Goal: Use online tool/utility: Utilize a website feature to perform a specific function

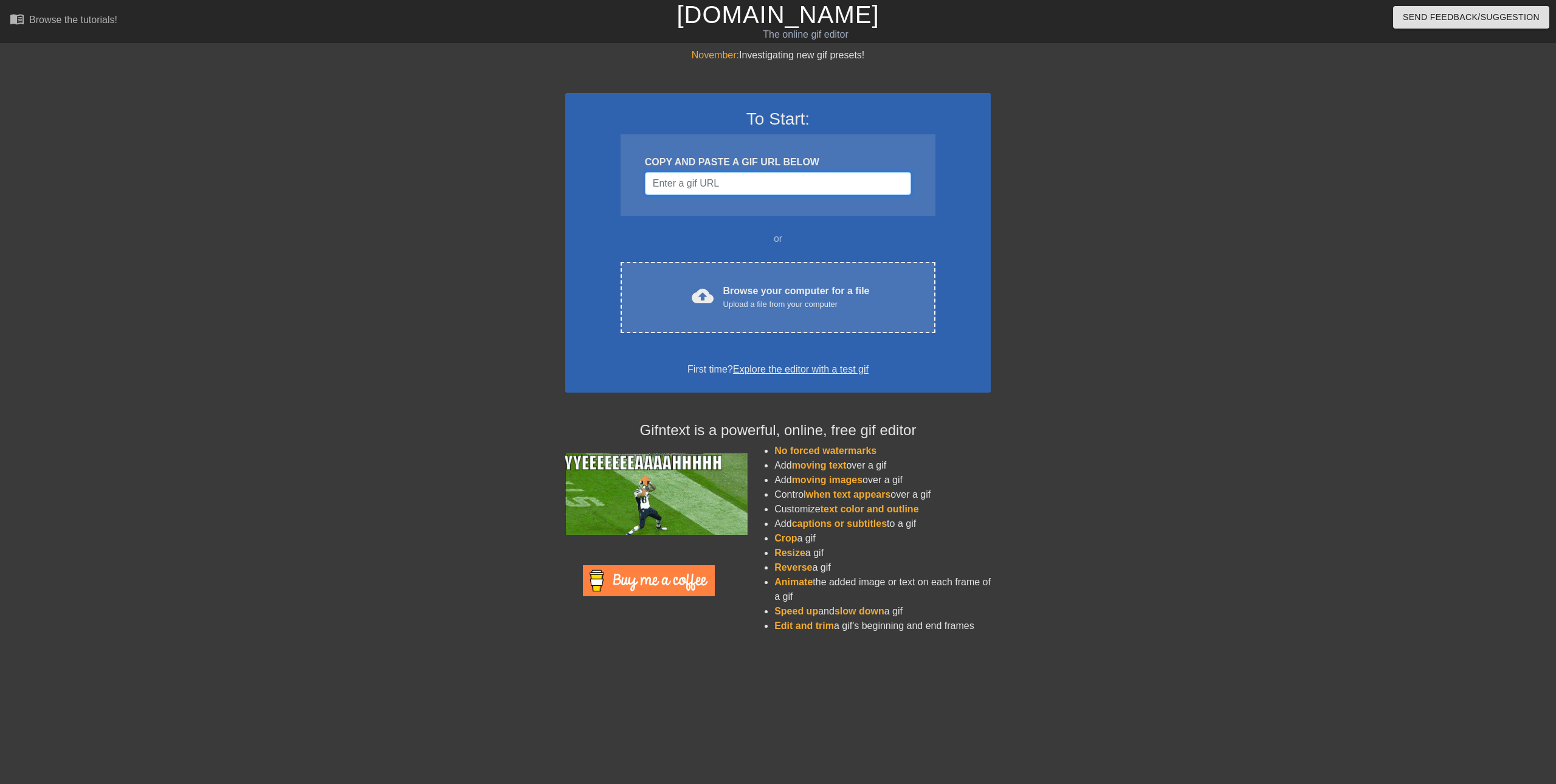
click at [744, 182] on input "Username" at bounding box center [778, 184] width 266 height 23
drag, startPoint x: 754, startPoint y: 186, endPoint x: 675, endPoint y: 197, distance: 79.8
click at [675, 197] on div "COPY AND PASTE A GIF URL BELOW" at bounding box center [778, 175] width 315 height 81
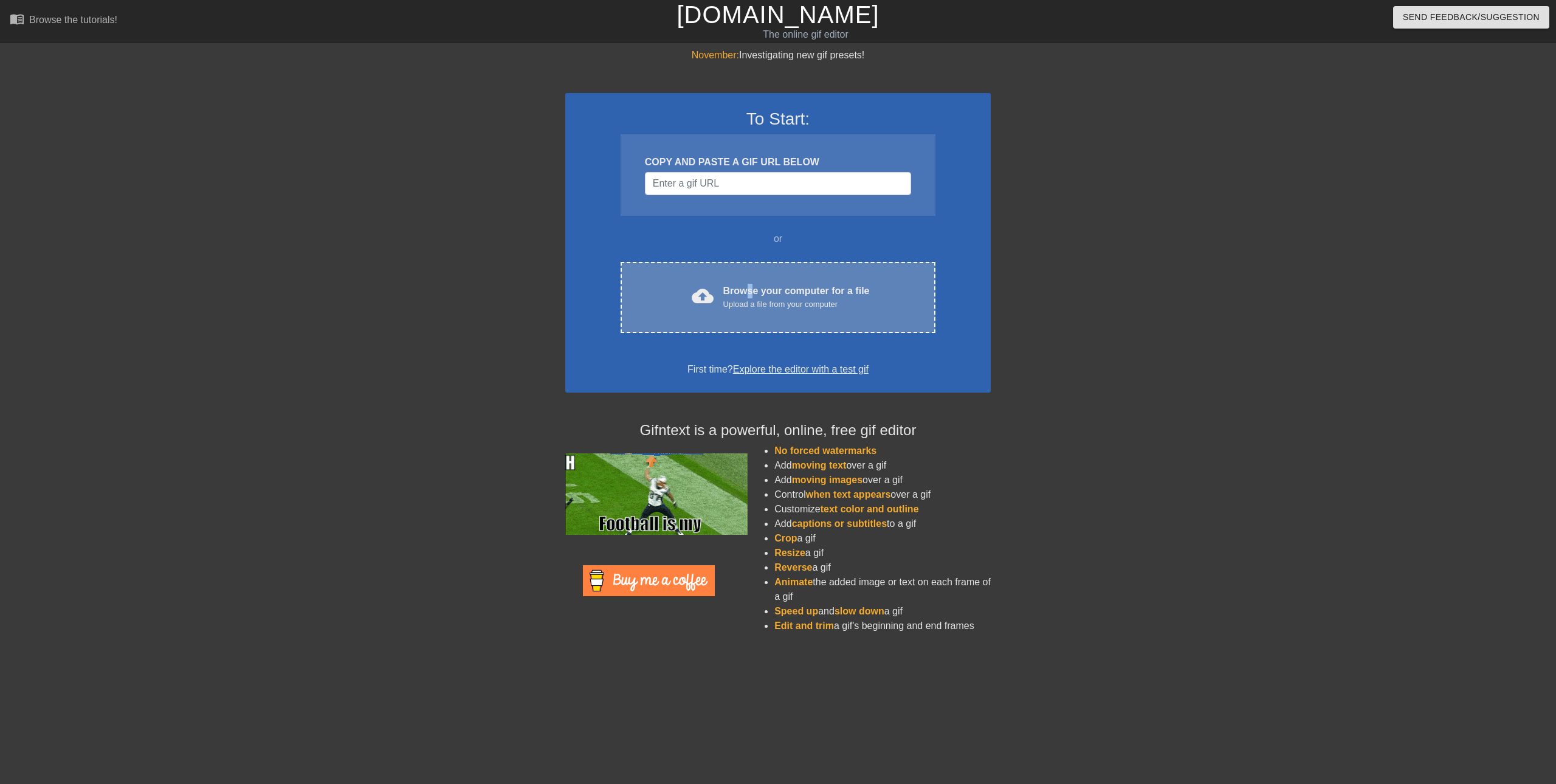
click at [752, 287] on div "Browse your computer for a file Upload a file from your computer" at bounding box center [796, 297] width 146 height 27
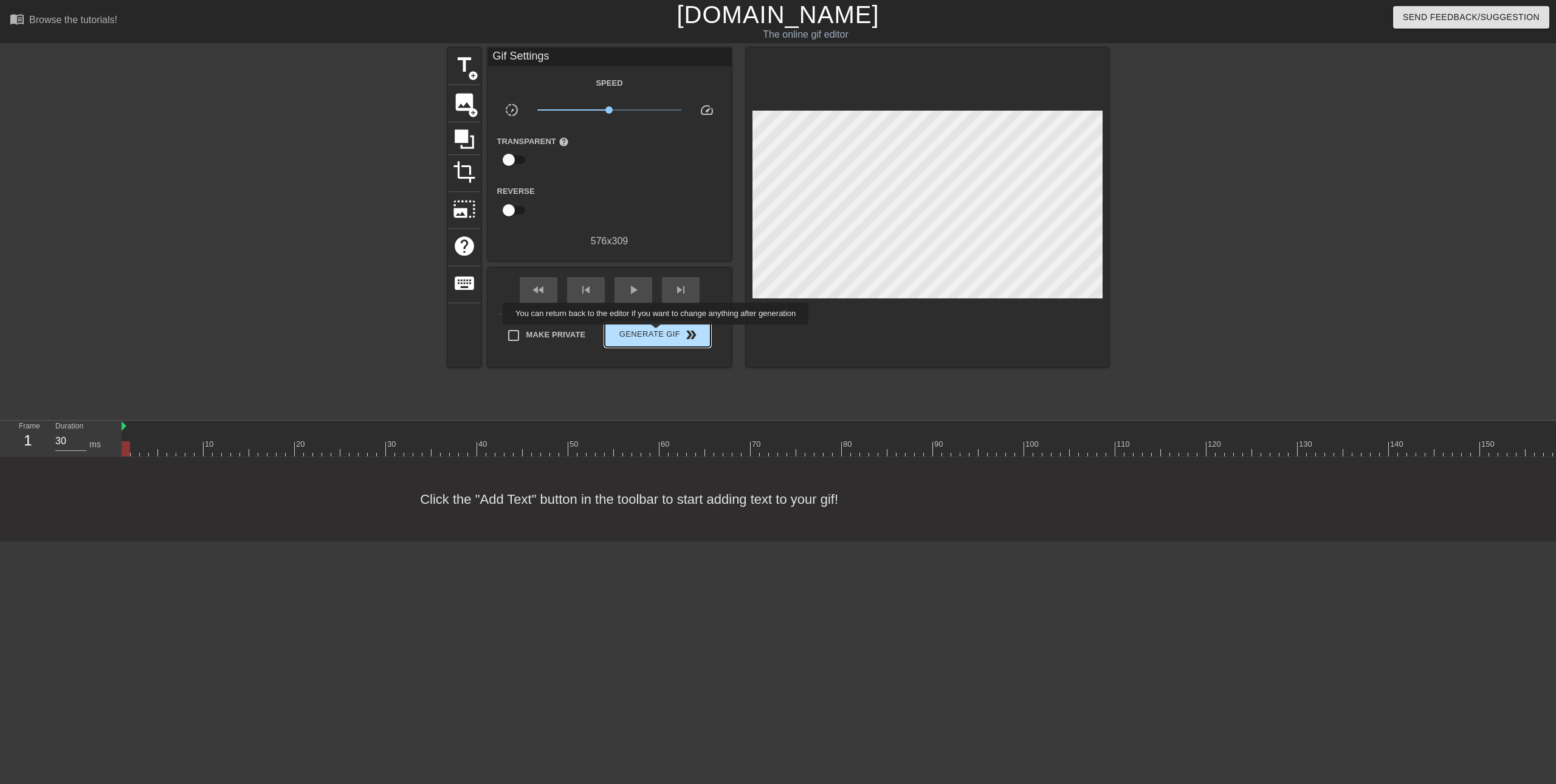
click at [657, 333] on span "Generate Gif double_arrow" at bounding box center [657, 334] width 95 height 15
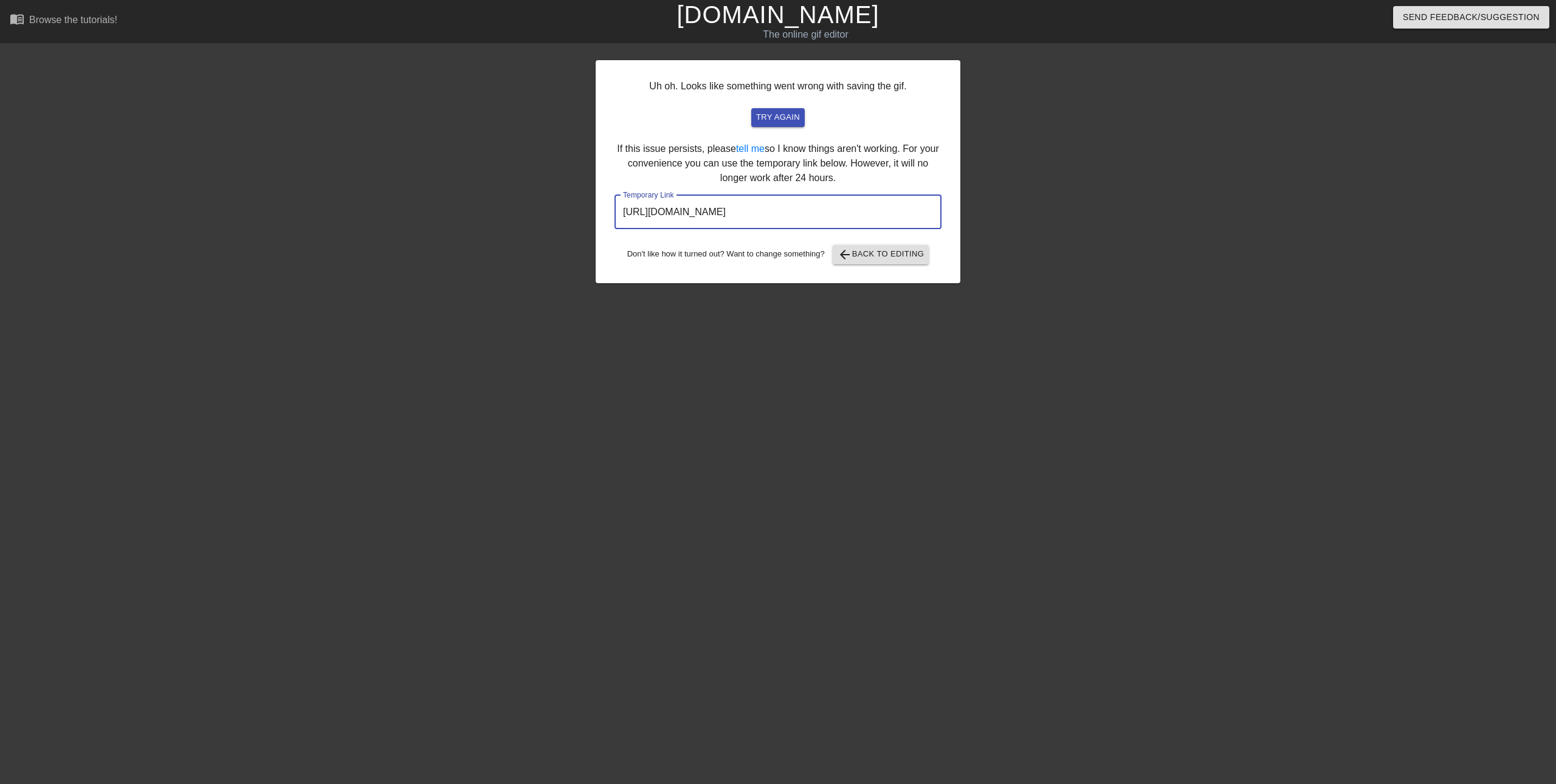
click at [759, 213] on input "[URL][DOMAIN_NAME]" at bounding box center [778, 212] width 327 height 34
